Goal: Information Seeking & Learning: Learn about a topic

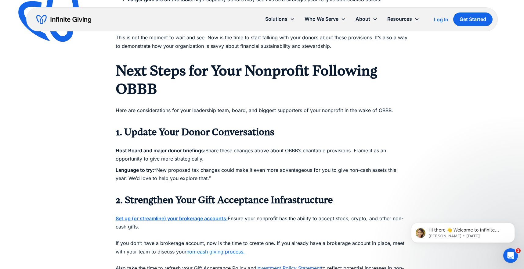
scroll to position [878, 0]
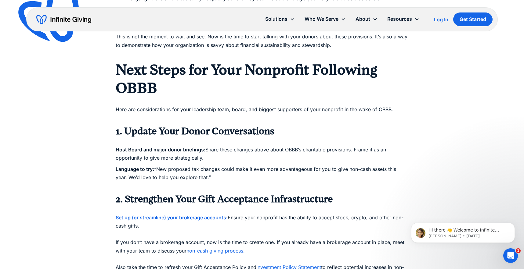
drag, startPoint x: 113, startPoint y: 121, endPoint x: 212, endPoint y: 173, distance: 111.7
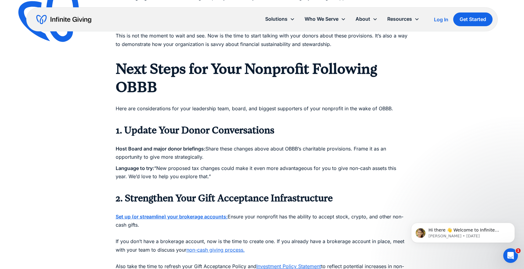
copy div "1. Update Your Donor Conversations Host Board and major donor briefings: Share …"
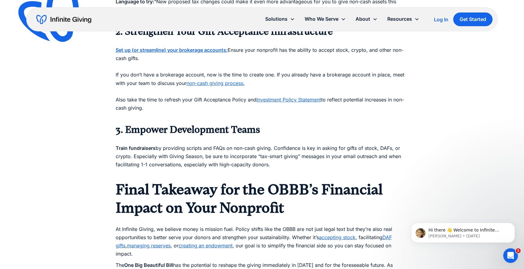
scroll to position [1048, 0]
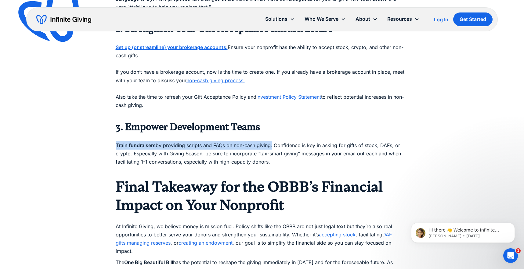
drag, startPoint x: 116, startPoint y: 138, endPoint x: 273, endPoint y: 139, distance: 157.4
click at [273, 139] on p "Train fundraisers by providing scripts and FAQs on non-cash giving. Confidence …" at bounding box center [262, 153] width 293 height 41
copy p "Train fundraisers by providing scripts and FAQs on non-cash giving."
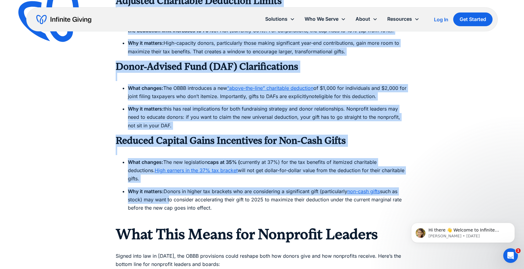
scroll to position [606, 0]
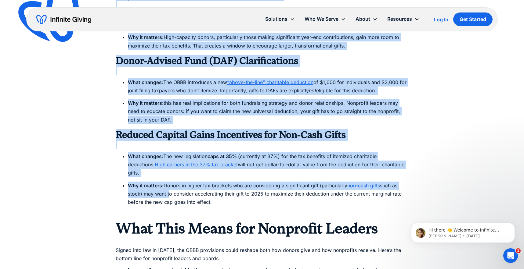
drag, startPoint x: 113, startPoint y: 100, endPoint x: 222, endPoint y: 192, distance: 142.6
click at [222, 192] on div "Finance The One Big Beautiful Bill (OBBB)’s Nonprofit Financial Impact The OBBB…" at bounding box center [262, 166] width 524 height 1545
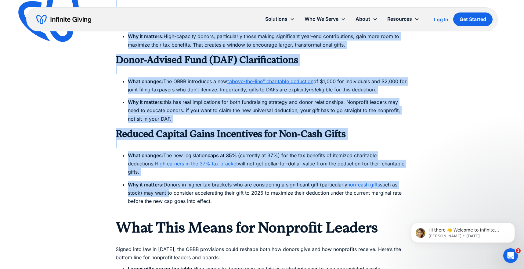
copy div "Loremips Dolorsitam Consectet Adipis ‍ Elit seddoei: Tem inci utlabo etd mag al…"
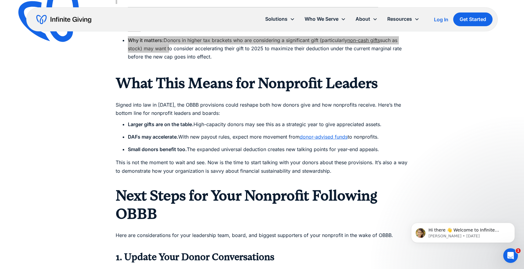
scroll to position [755, 0]
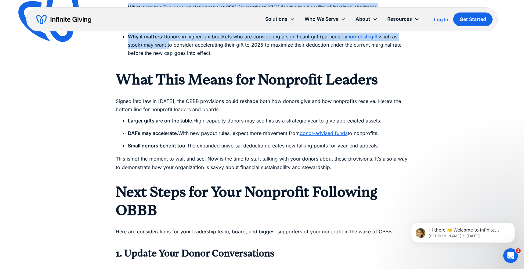
drag, startPoint x: 116, startPoint y: 68, endPoint x: 388, endPoint y: 139, distance: 280.6
click at [388, 139] on div "Even the smallest shifts in tax policy can create big waves for nonprofits, sha…" at bounding box center [262, 186] width 293 height 1138
copy div "What This Means for Nonprofit Leaders Signed into law in [DATE], the OBBB provi…"
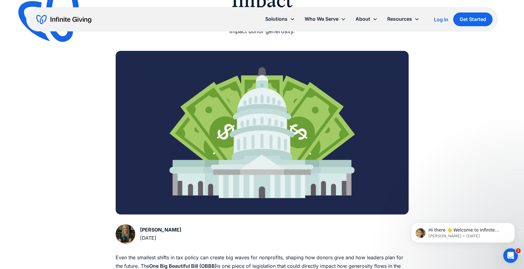
scroll to position [0, 0]
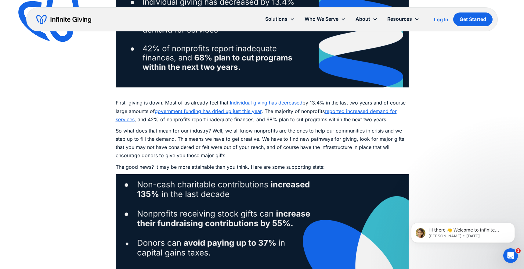
scroll to position [458, 0]
